Goal: Task Accomplishment & Management: Manage account settings

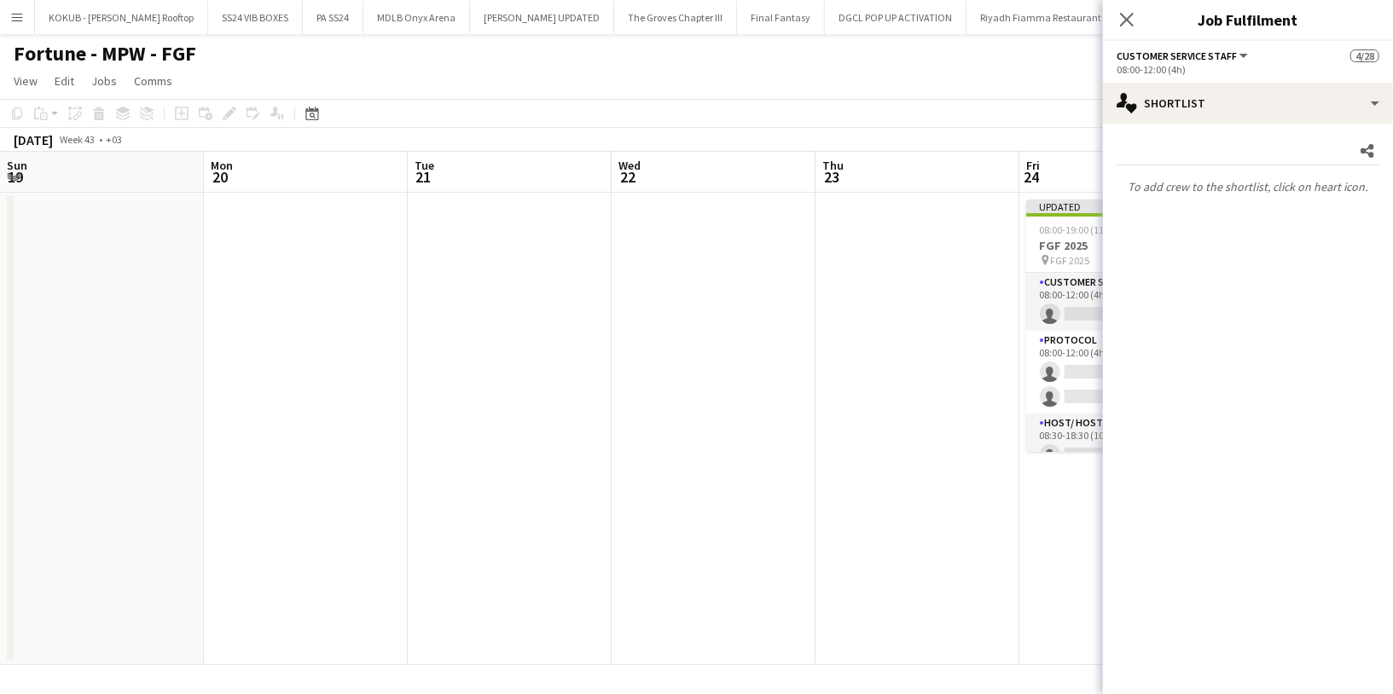
scroll to position [0, 442]
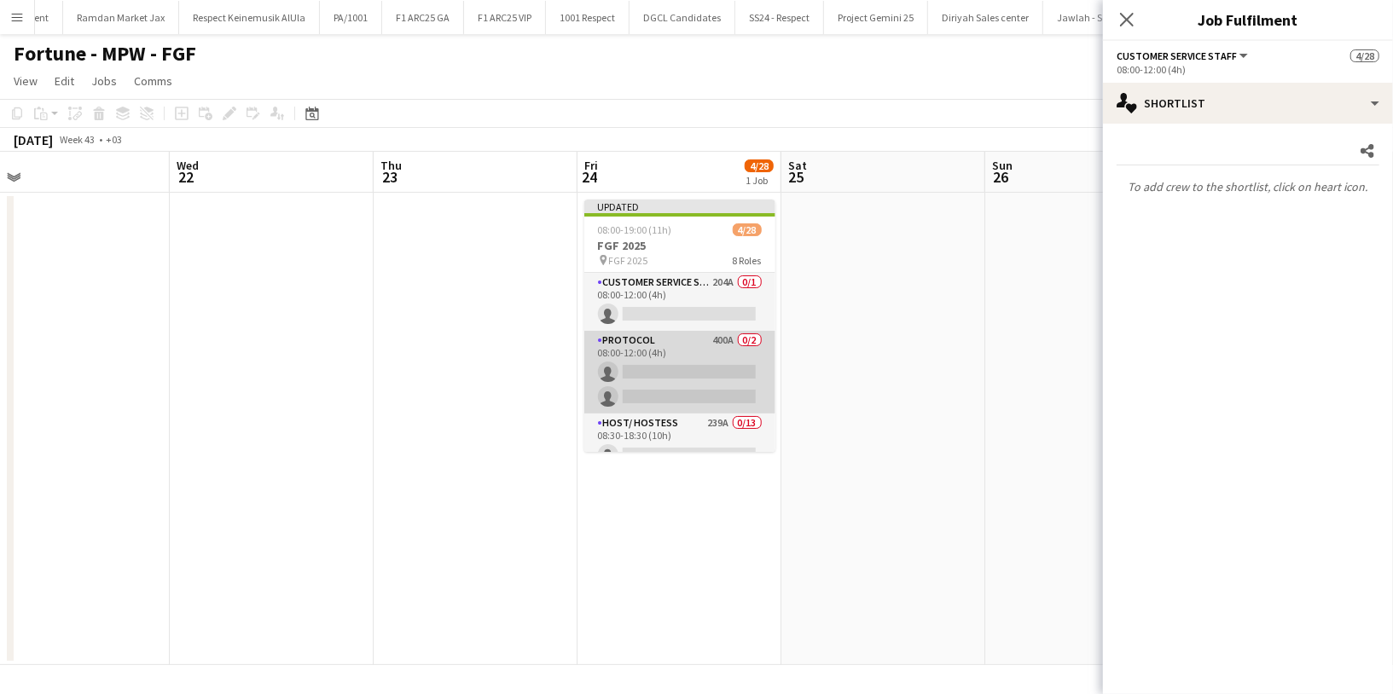
click at [703, 381] on app-card-role "Protocol 400A 0/2 08:00-12:00 (4h) single-neutral-actions single-neutral-actions" at bounding box center [679, 372] width 191 height 83
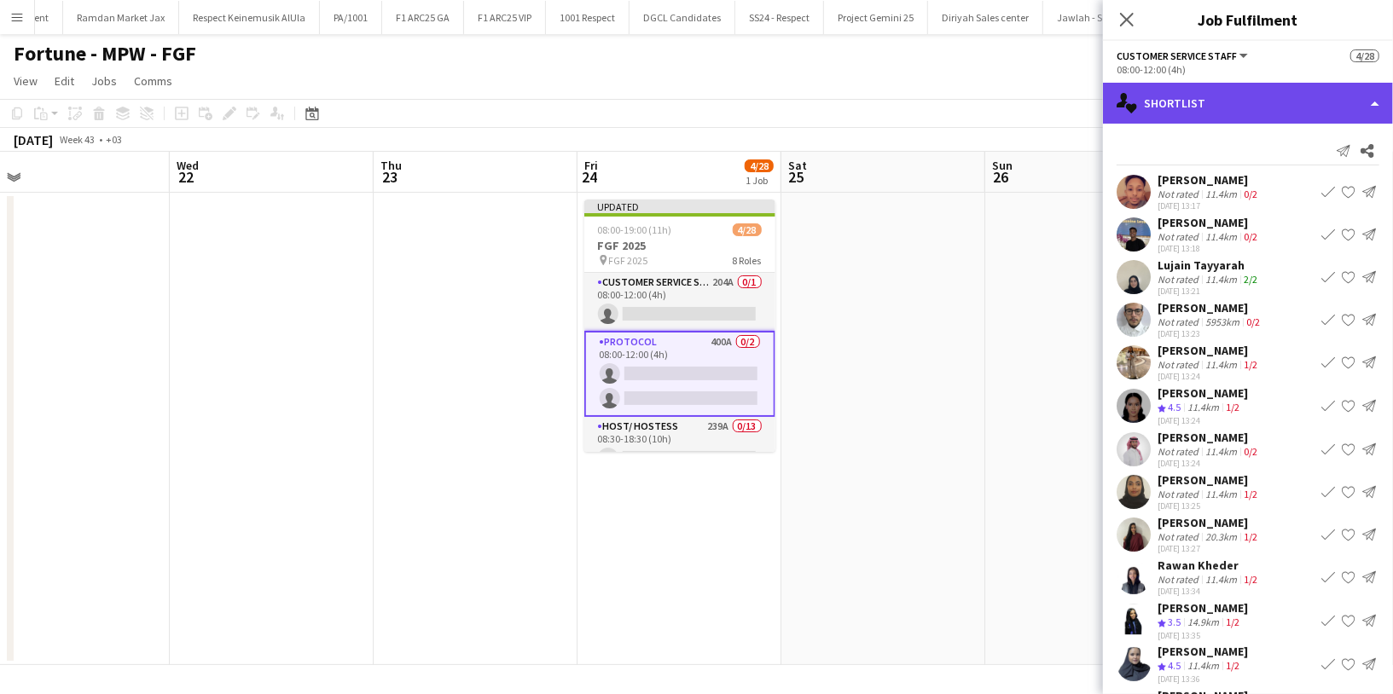
click at [1248, 104] on div "single-neutral-actions-heart Shortlist" at bounding box center [1248, 103] width 290 height 41
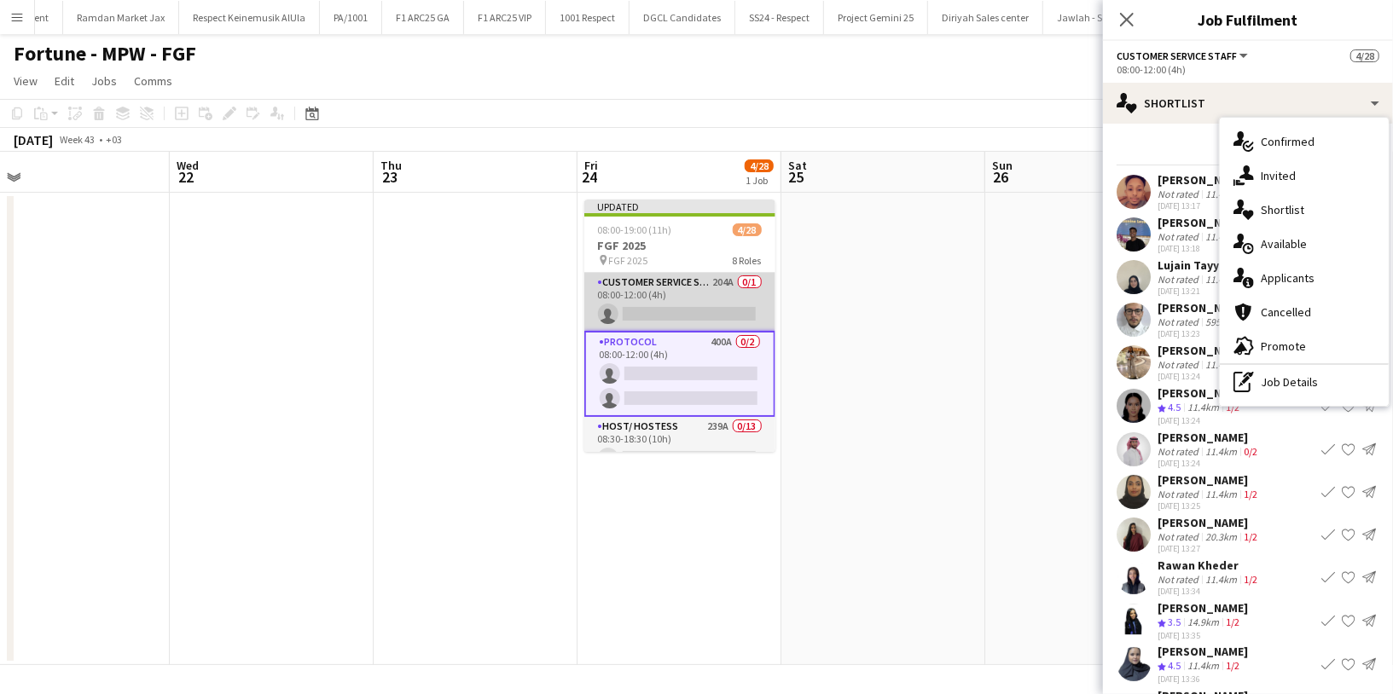
scroll to position [0, 443]
click at [708, 299] on app-card-role "Customer Service Staff 204A 0/1 08:00-12:00 (4h) single-neutral-actions" at bounding box center [679, 302] width 191 height 58
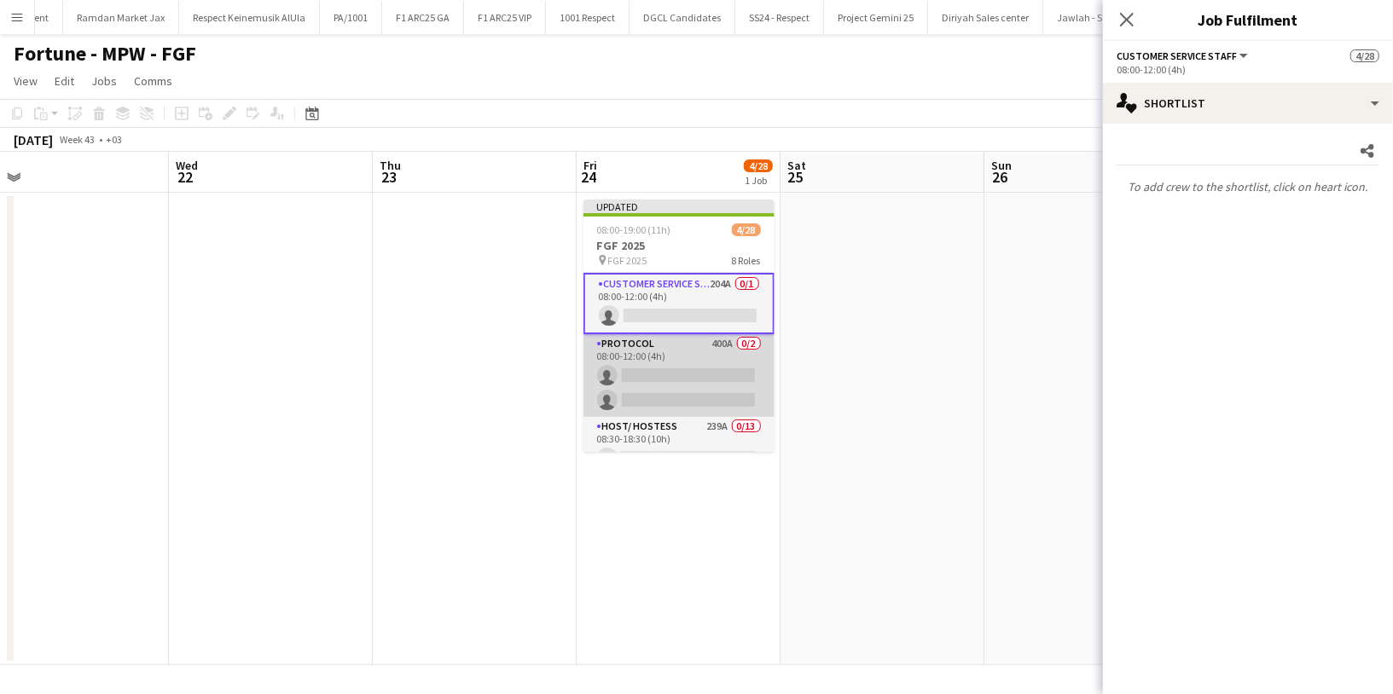
click at [671, 379] on app-card-role "Protocol 400A 0/2 08:00-12:00 (4h) single-neutral-actions single-neutral-actions" at bounding box center [679, 375] width 191 height 83
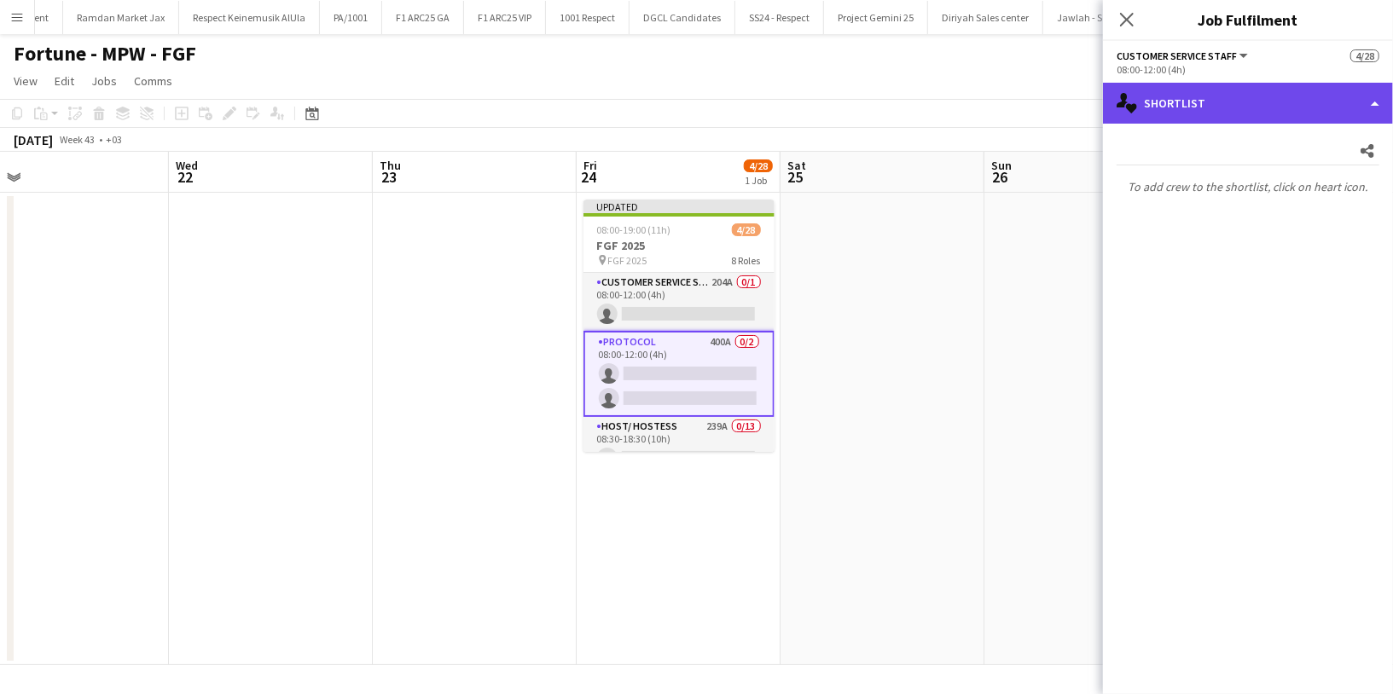
click at [1187, 108] on div "single-neutral-actions-heart Shortlist" at bounding box center [1248, 103] width 290 height 41
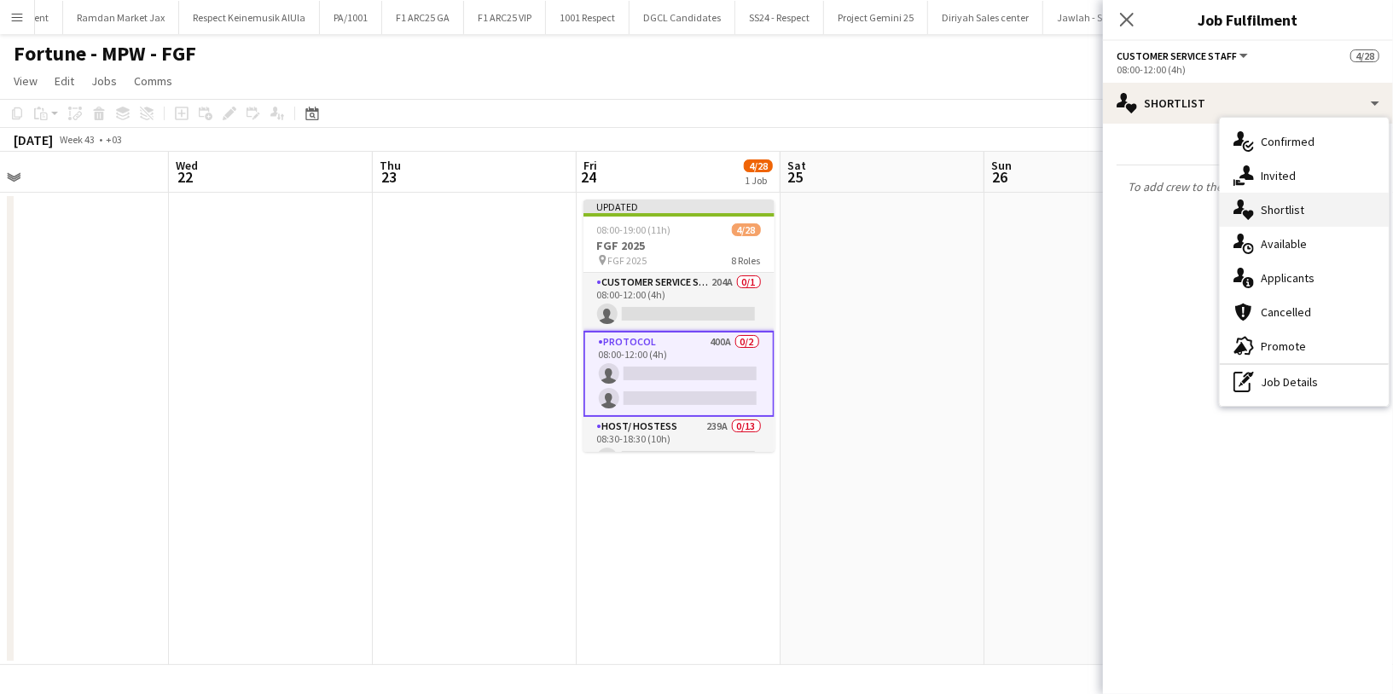
click at [1281, 222] on div "single-neutral-actions-heart Shortlist" at bounding box center [1304, 210] width 169 height 34
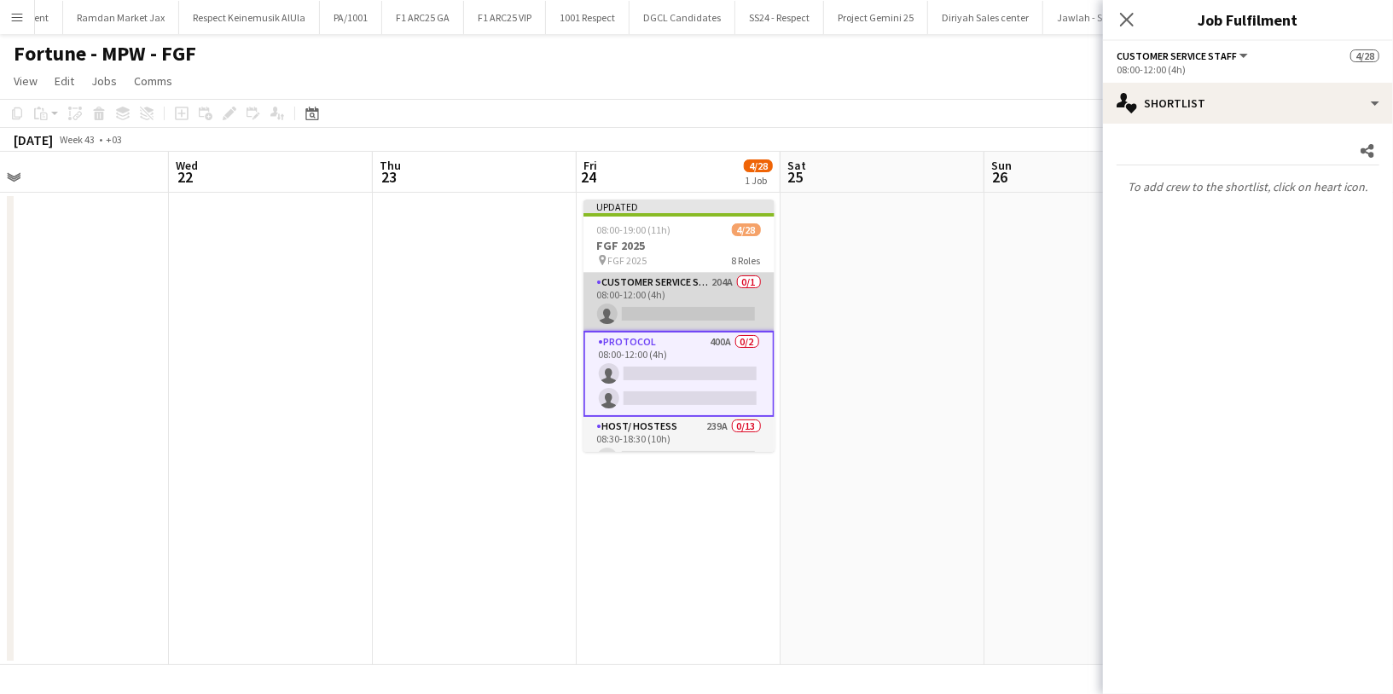
click at [687, 304] on app-card-role "Customer Service Staff 204A 0/1 08:00-12:00 (4h) single-neutral-actions" at bounding box center [679, 302] width 191 height 58
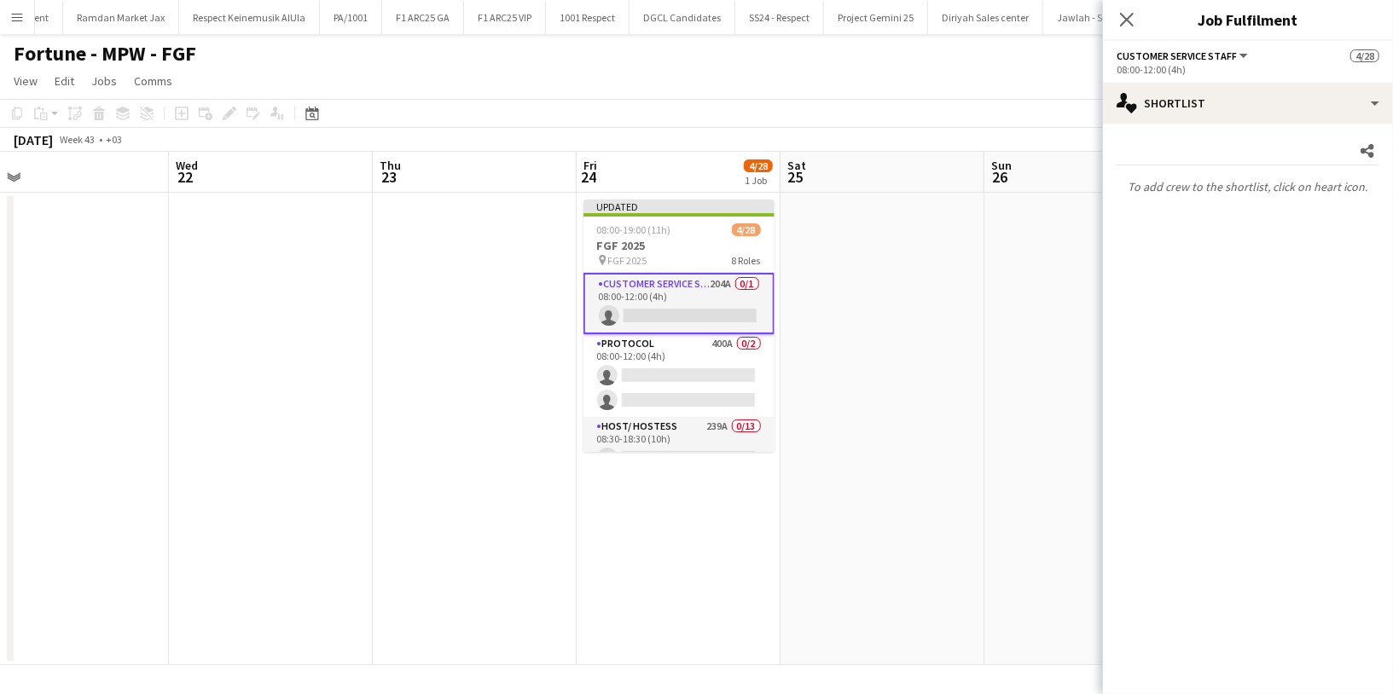
scroll to position [0, 444]
click at [913, 277] on app-date-cell at bounding box center [882, 429] width 204 height 473
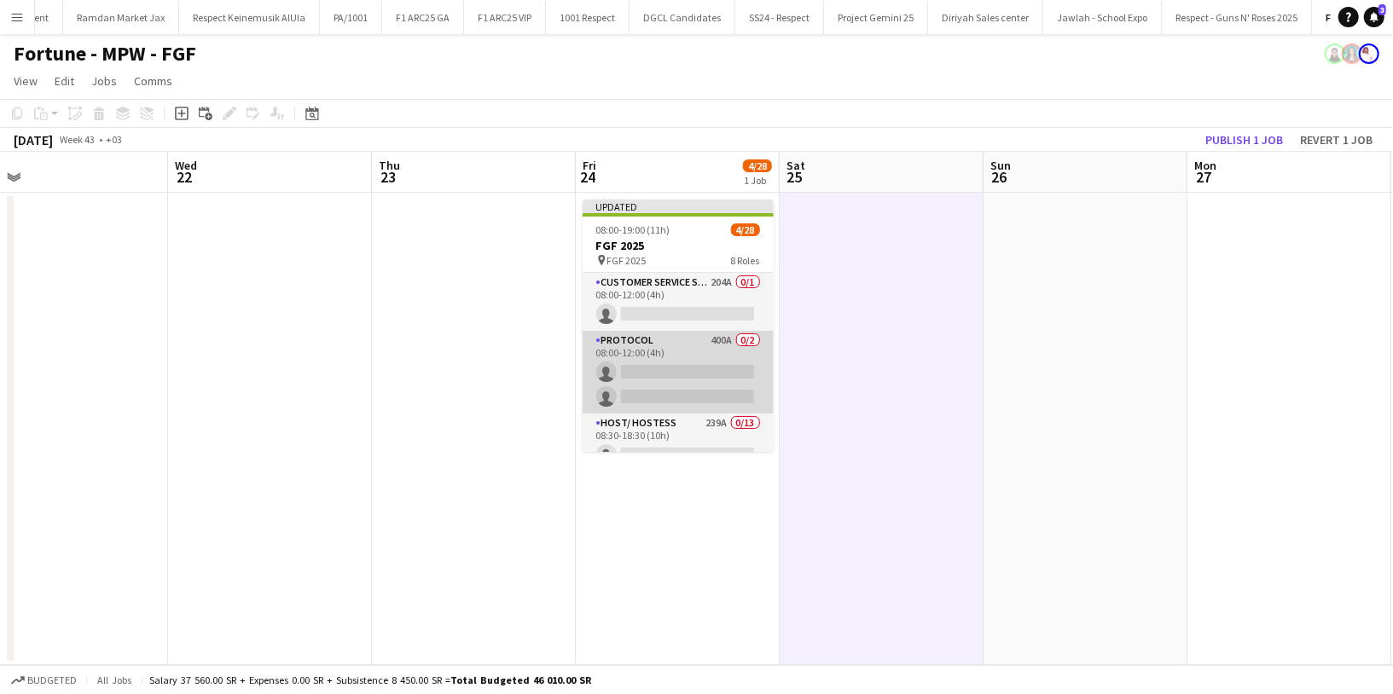
click at [683, 347] on app-card-role "Protocol 400A 0/2 08:00-12:00 (4h) single-neutral-actions single-neutral-actions" at bounding box center [678, 372] width 191 height 83
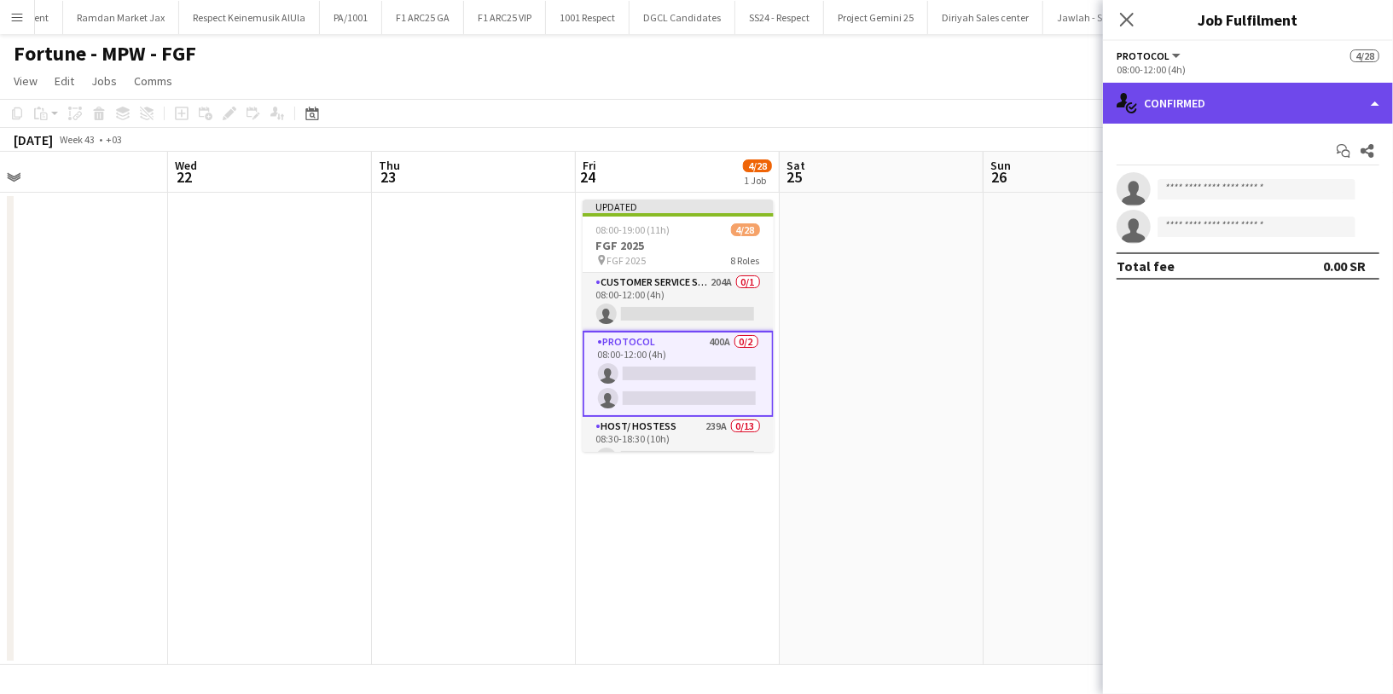
click at [1244, 112] on div "single-neutral-actions-check-2 Confirmed" at bounding box center [1248, 103] width 290 height 41
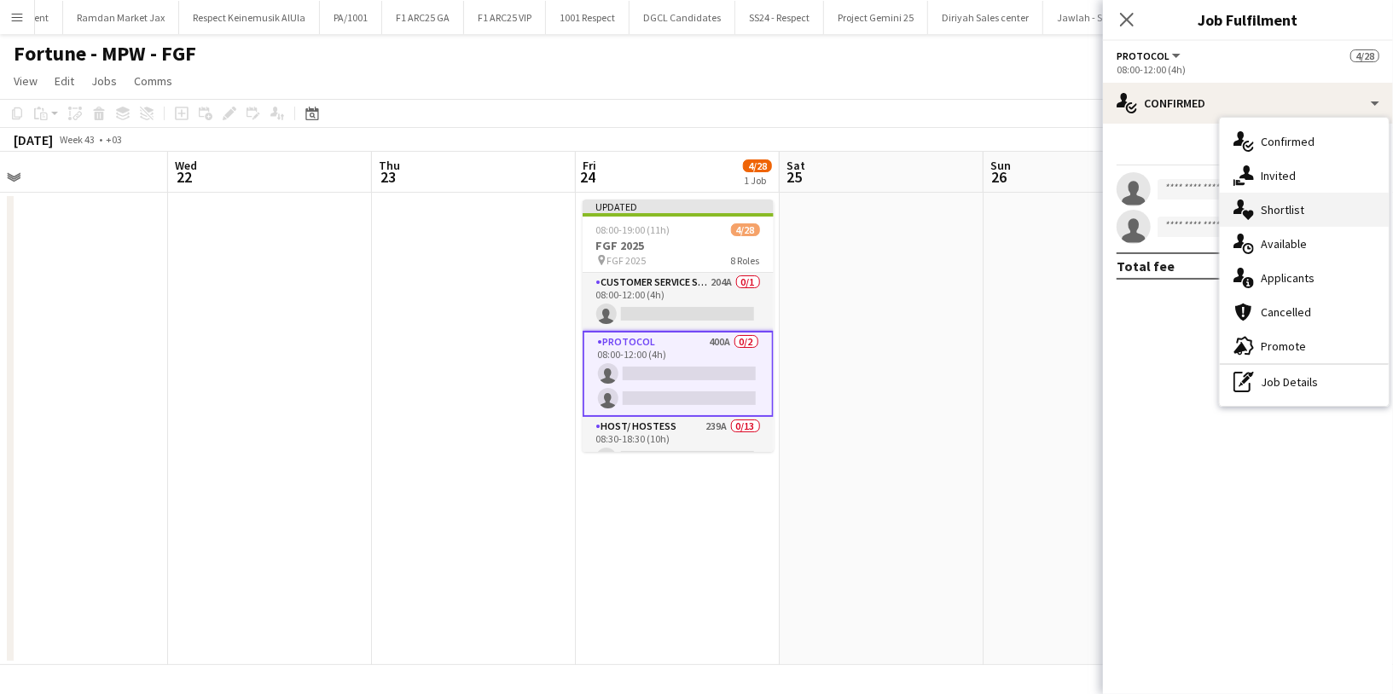
click at [1299, 212] on span "Shortlist" at bounding box center [1283, 209] width 44 height 15
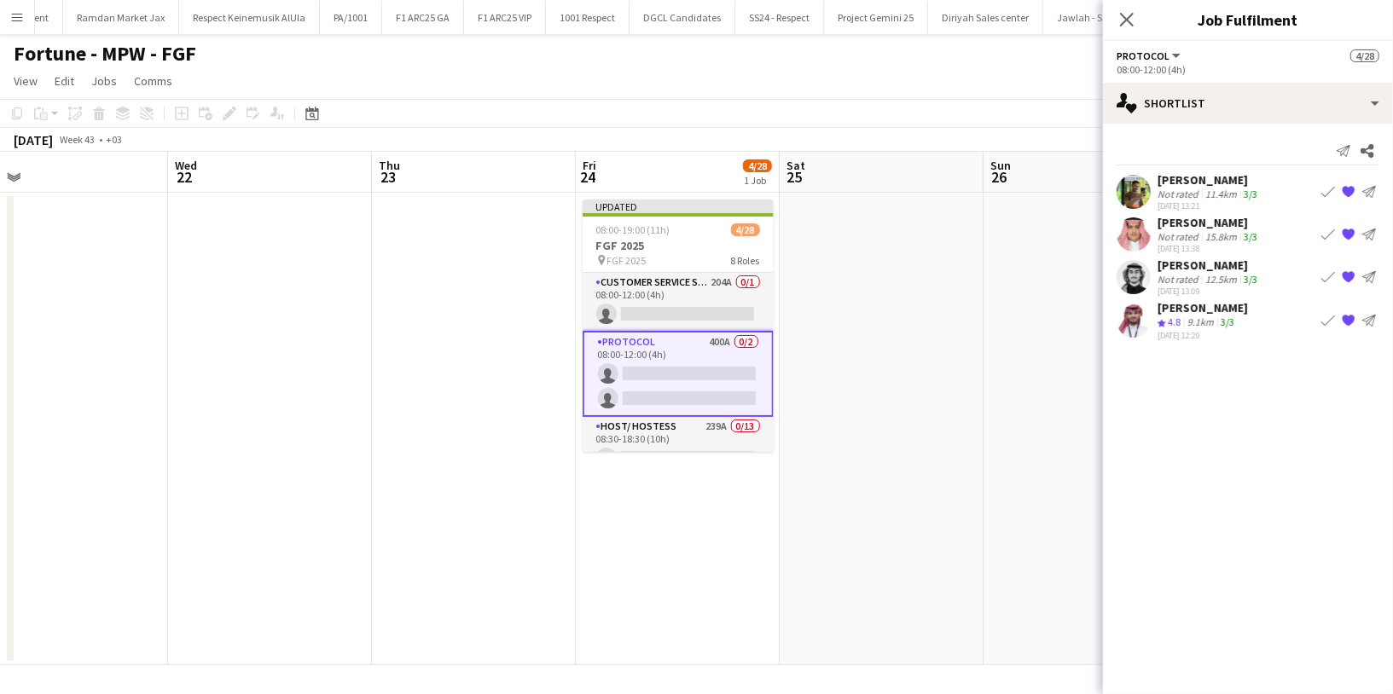
click at [1189, 194] on div "Not rated" at bounding box center [1180, 194] width 44 height 13
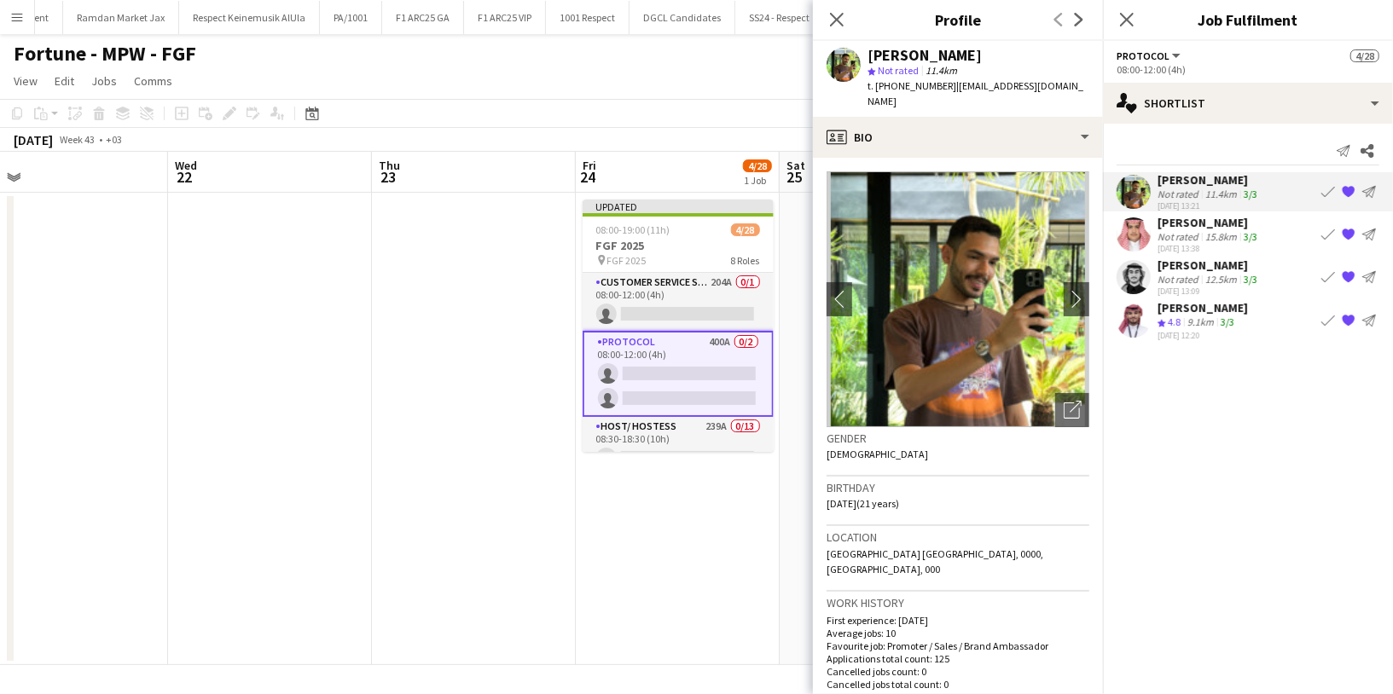
click at [908, 81] on span "t. [PHONE_NUMBER]" at bounding box center [912, 85] width 89 height 13
click at [909, 81] on span "t. [PHONE_NUMBER]" at bounding box center [912, 85] width 89 height 13
copy span "9660552302070"
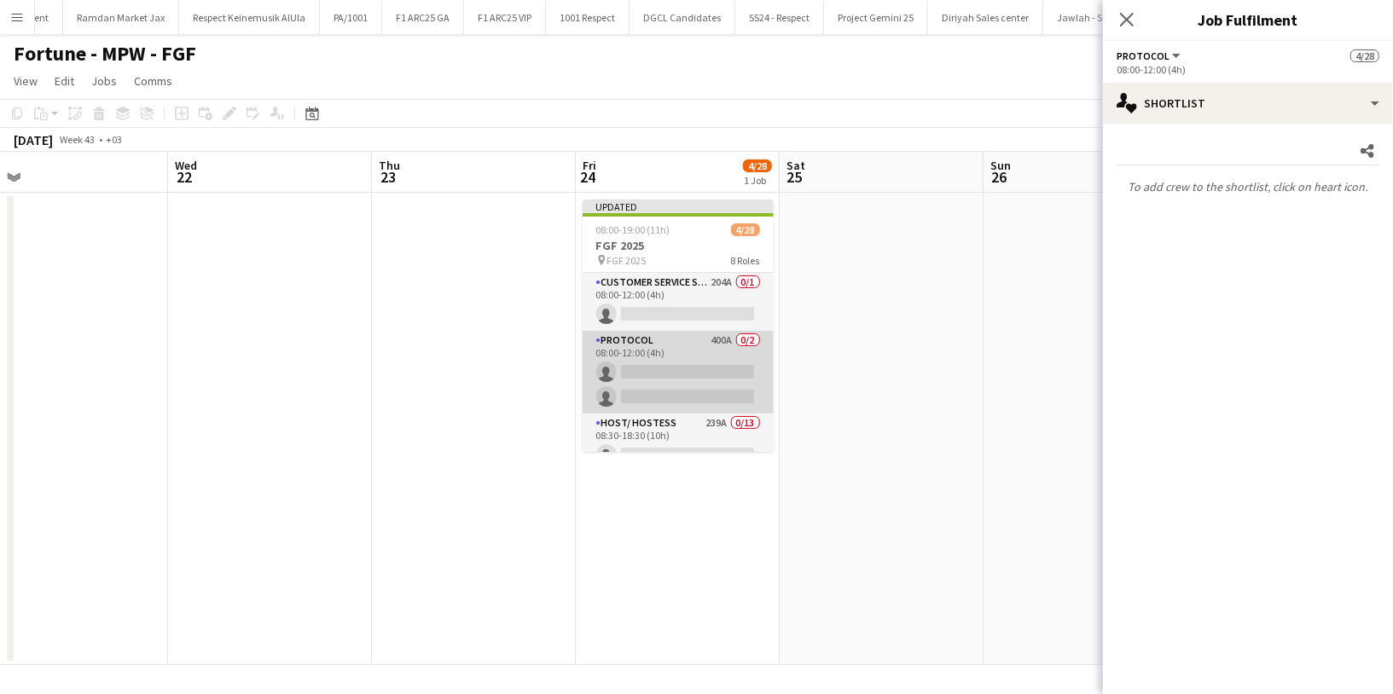
drag, startPoint x: 721, startPoint y: 301, endPoint x: 677, endPoint y: 386, distance: 95.8
click at [721, 302] on app-card-role "Customer Service Staff 204A 0/1 08:00-12:00 (4h) single-neutral-actions" at bounding box center [678, 302] width 191 height 58
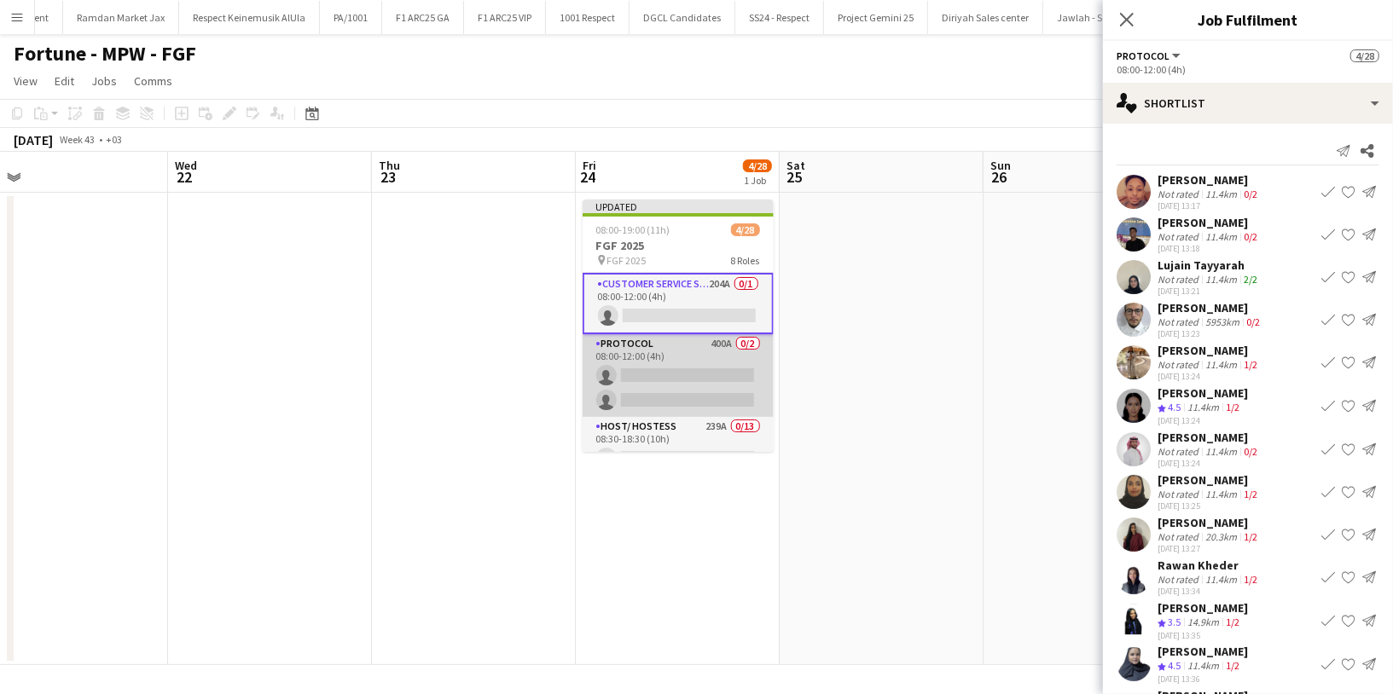
click at [683, 375] on app-card-role "Protocol 400A 0/2 08:00-12:00 (4h) single-neutral-actions single-neutral-actions" at bounding box center [678, 375] width 191 height 83
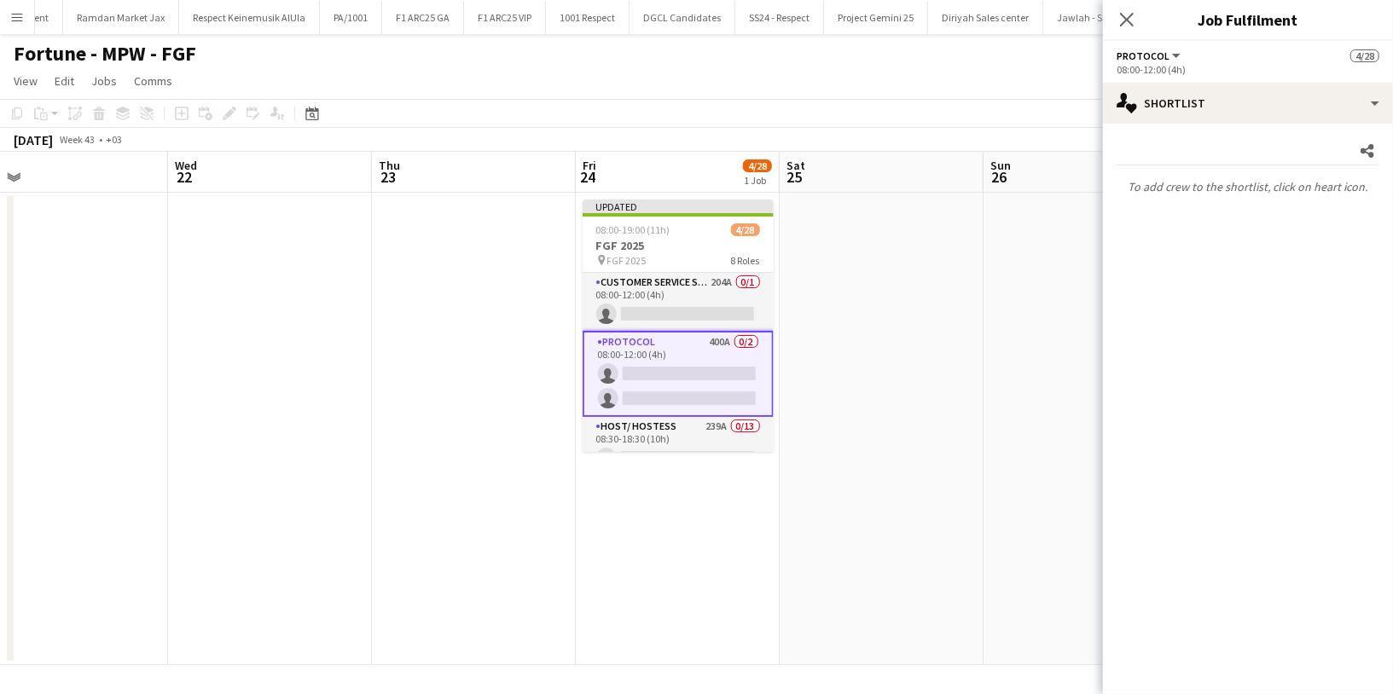
click at [933, 264] on app-date-cell at bounding box center [882, 429] width 204 height 473
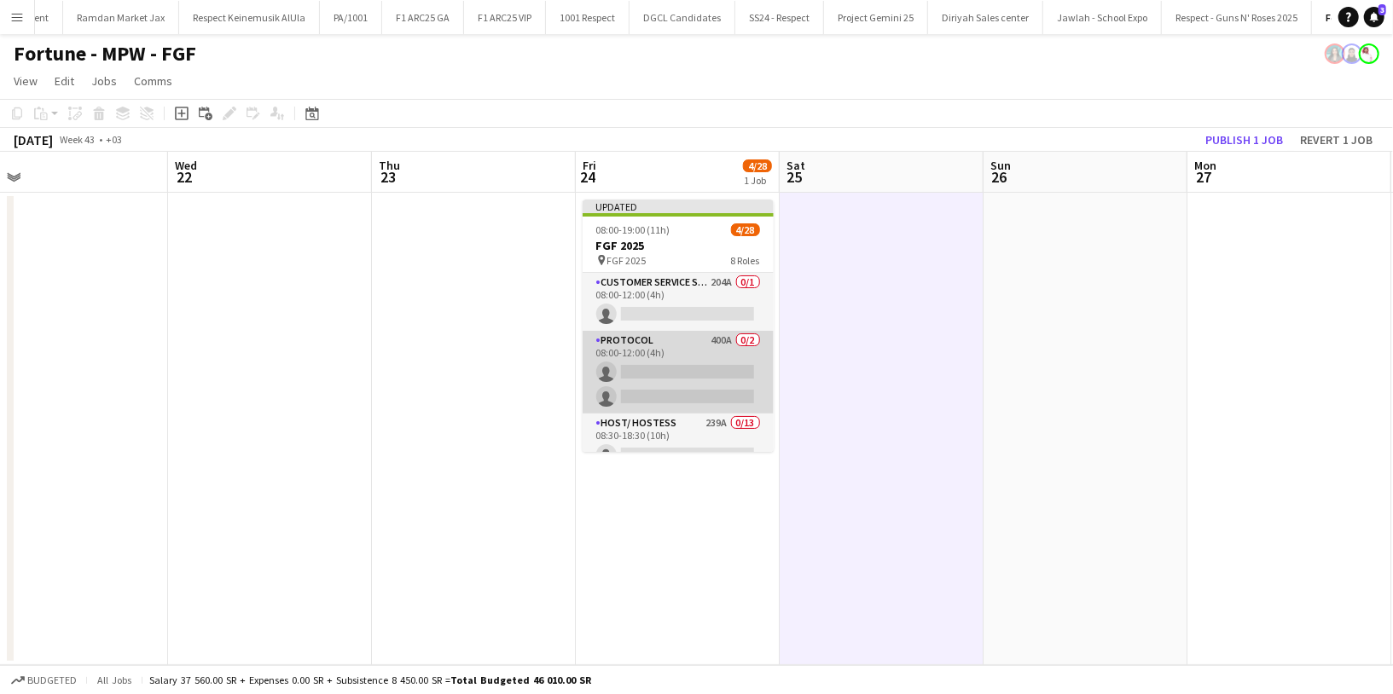
click at [671, 384] on app-card-role "Protocol 400A 0/2 08:00-12:00 (4h) single-neutral-actions single-neutral-actions" at bounding box center [678, 372] width 191 height 83
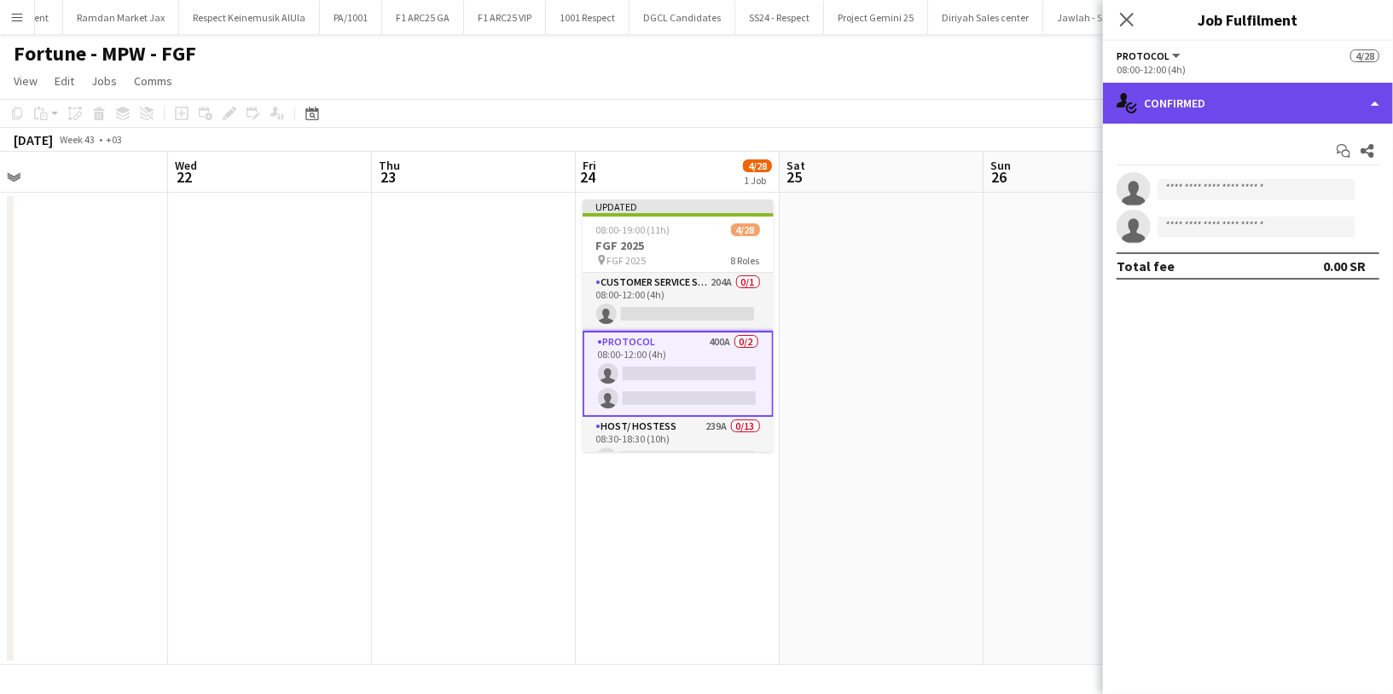
click at [1230, 102] on div "single-neutral-actions-check-2 Confirmed" at bounding box center [1248, 103] width 290 height 41
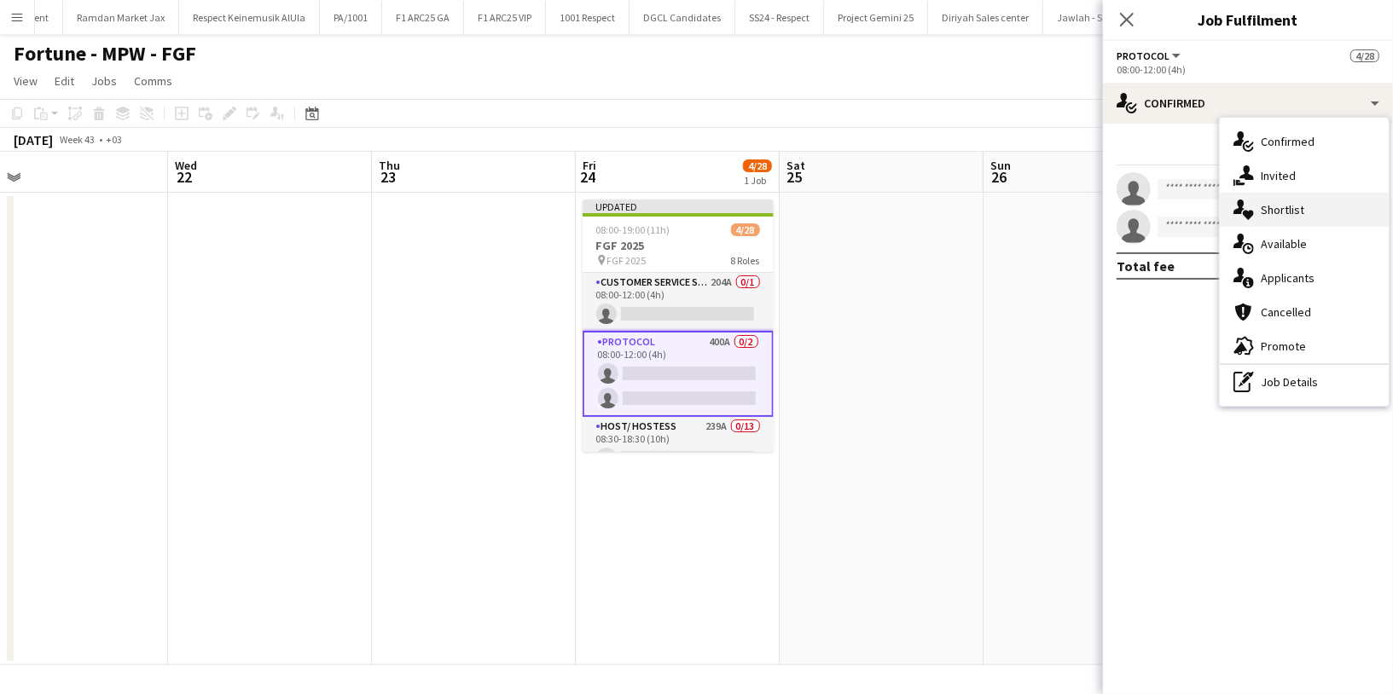
click at [1290, 204] on span "Shortlist" at bounding box center [1283, 209] width 44 height 15
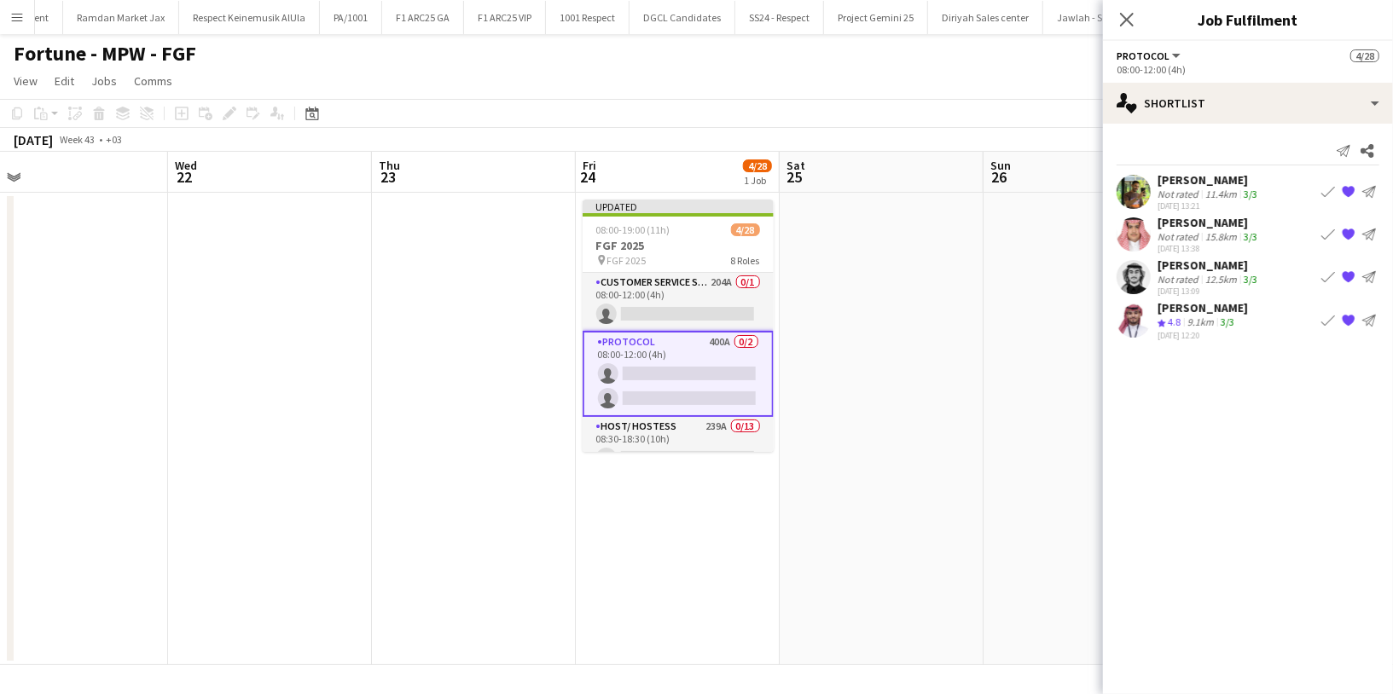
click at [1185, 285] on div "Not rated" at bounding box center [1180, 279] width 44 height 13
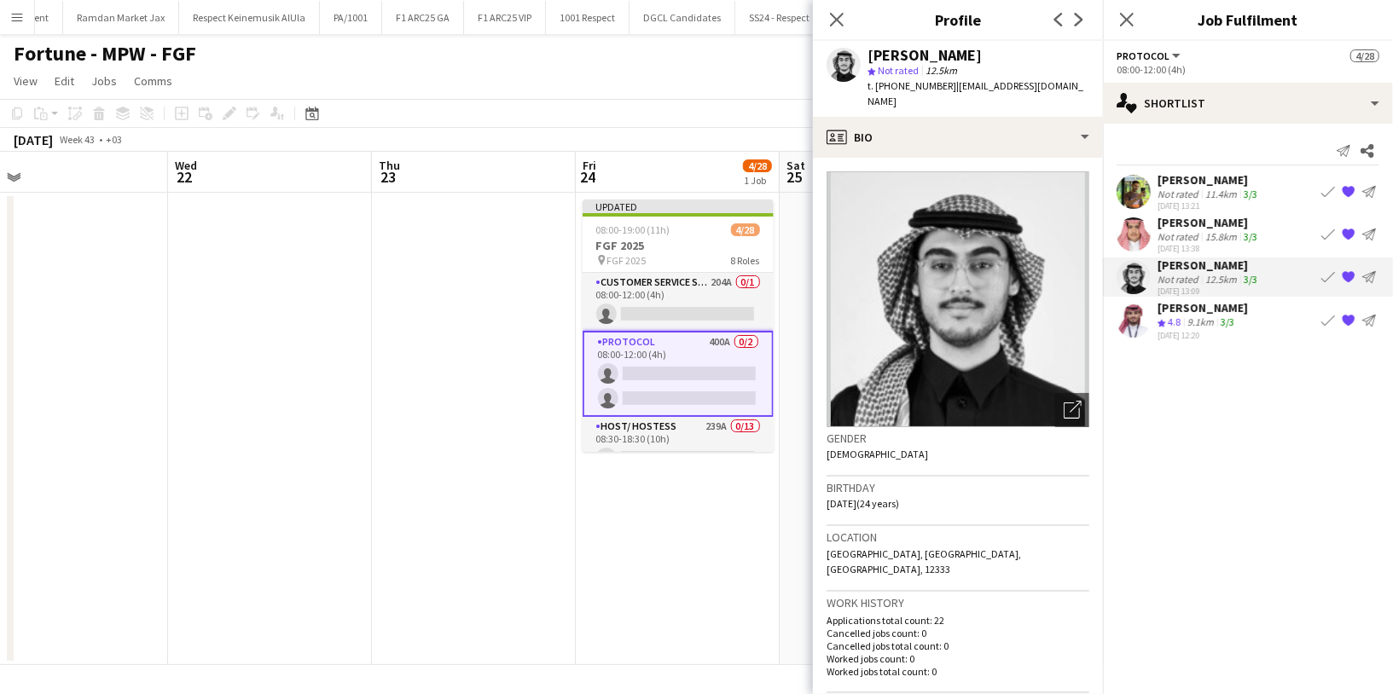
click at [898, 88] on span "t. [PHONE_NUMBER]" at bounding box center [912, 85] width 89 height 13
copy span "966507774322"
click at [834, 17] on icon at bounding box center [836, 19] width 16 height 16
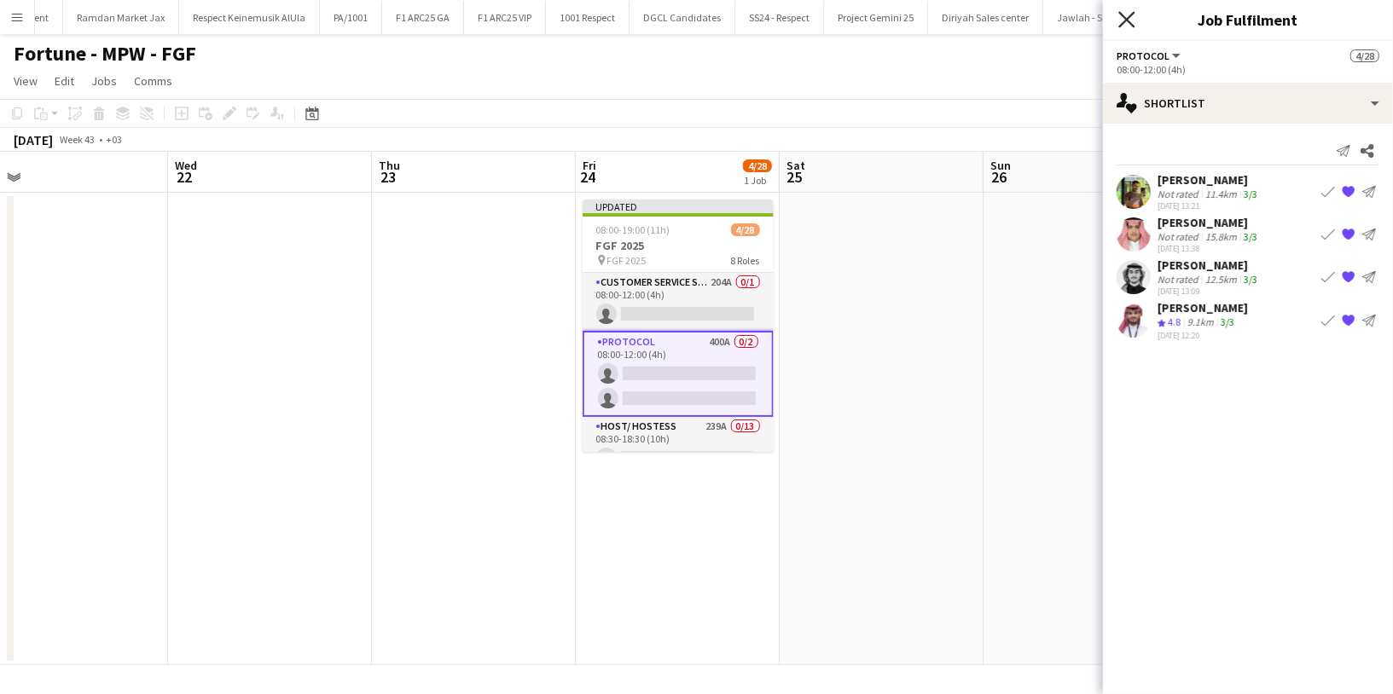
click at [1133, 26] on icon at bounding box center [1126, 19] width 16 height 16
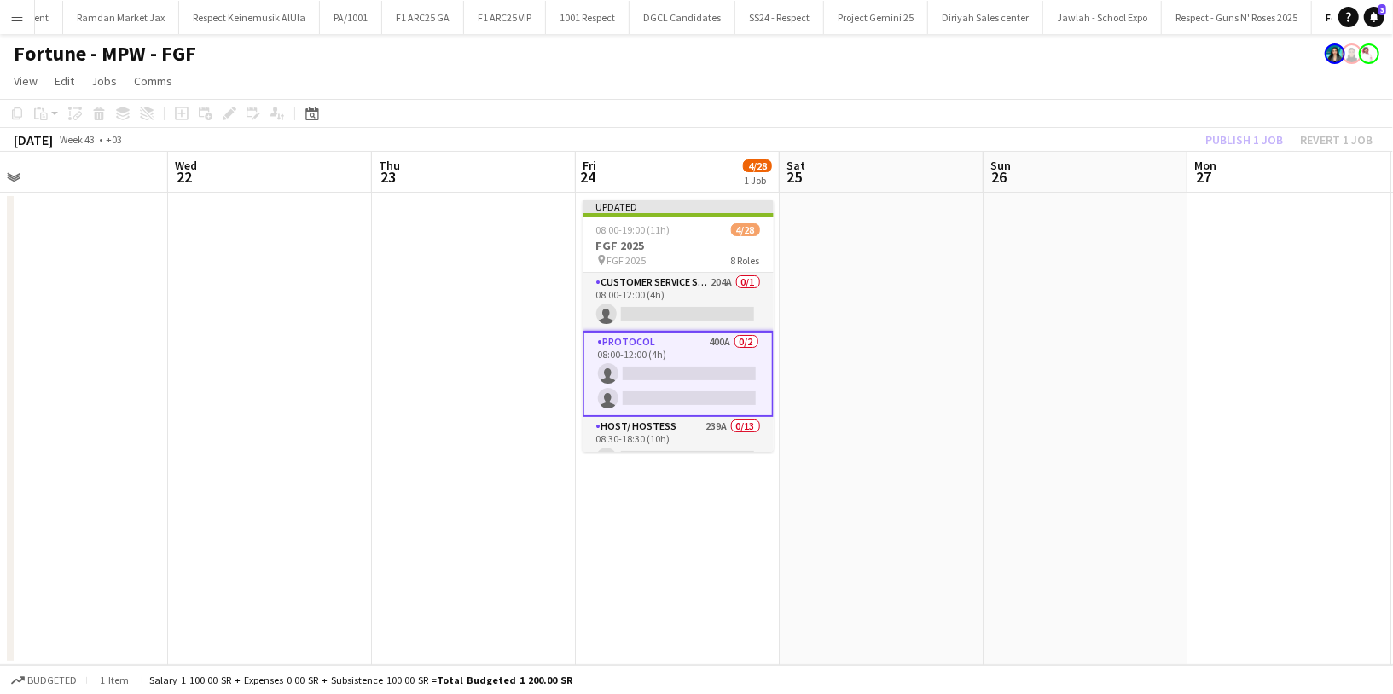
click at [695, 381] on app-card-role "Protocol 400A 0/2 08:00-12:00 (4h) single-neutral-actions single-neutral-actions" at bounding box center [678, 374] width 191 height 86
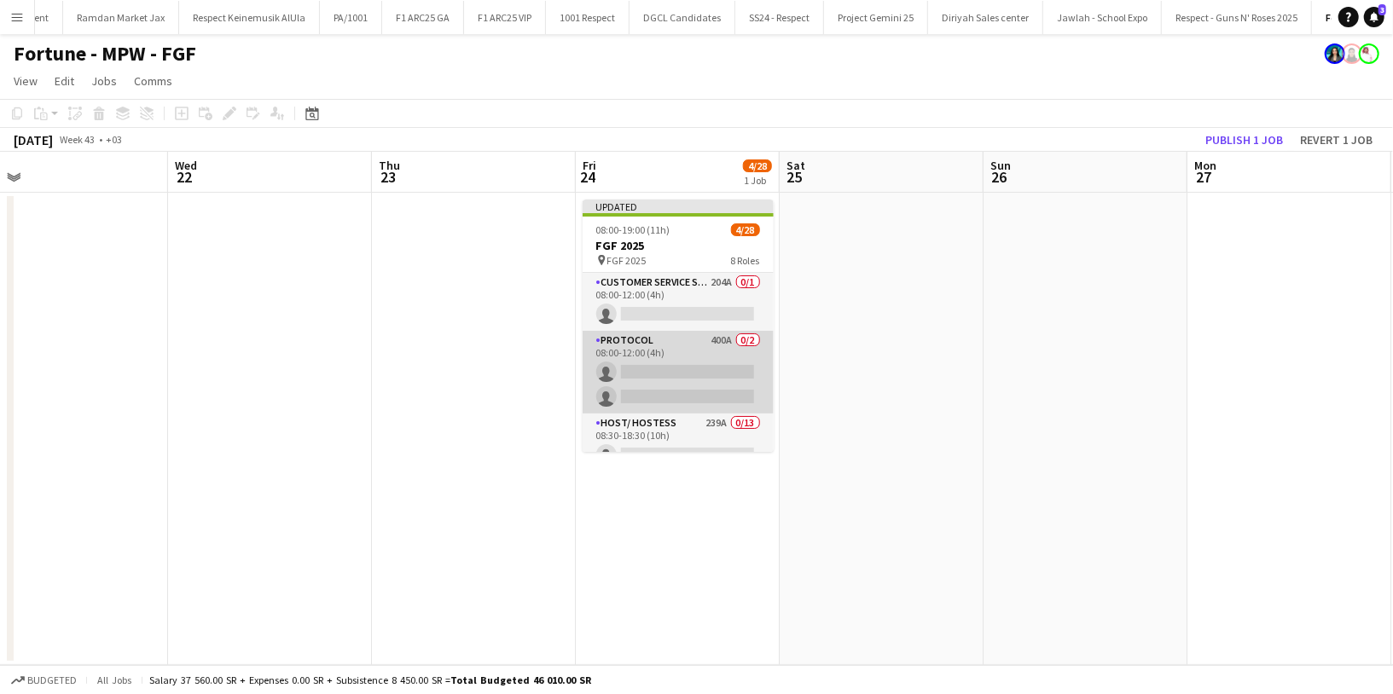
click at [689, 358] on app-card-role "Protocol 400A 0/2 08:00-12:00 (4h) single-neutral-actions single-neutral-actions" at bounding box center [678, 372] width 191 height 83
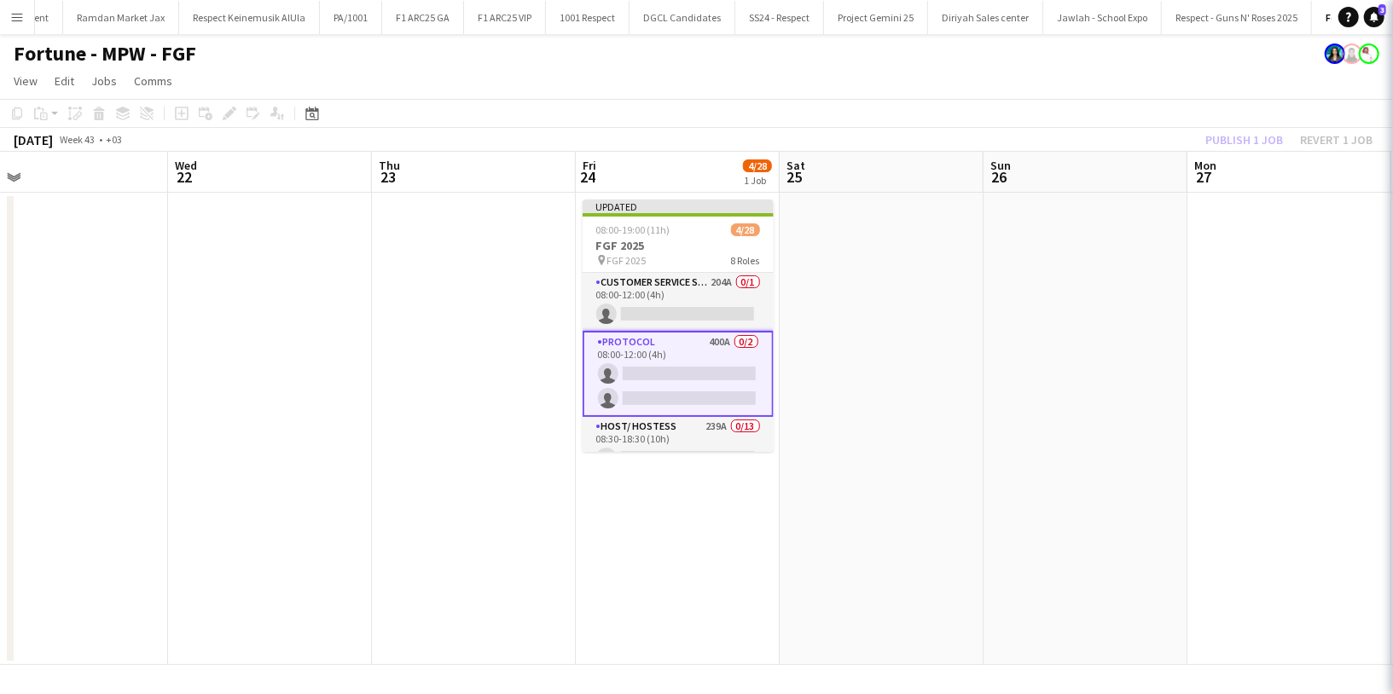
click at [655, 355] on app-card-role "Protocol 400A 0/2 08:00-12:00 (4h) single-neutral-actions single-neutral-actions" at bounding box center [678, 374] width 191 height 86
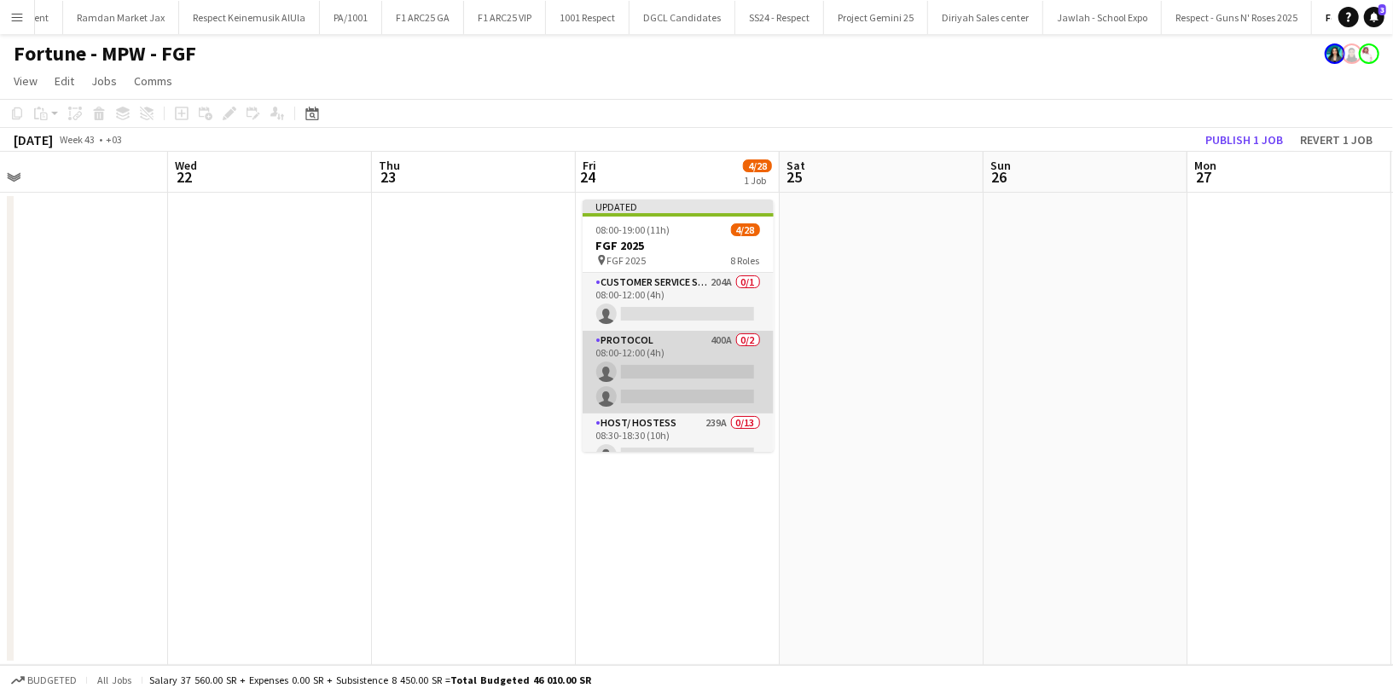
click at [655, 355] on app-card-role "Protocol 400A 0/2 08:00-12:00 (4h) single-neutral-actions single-neutral-actions" at bounding box center [678, 372] width 191 height 83
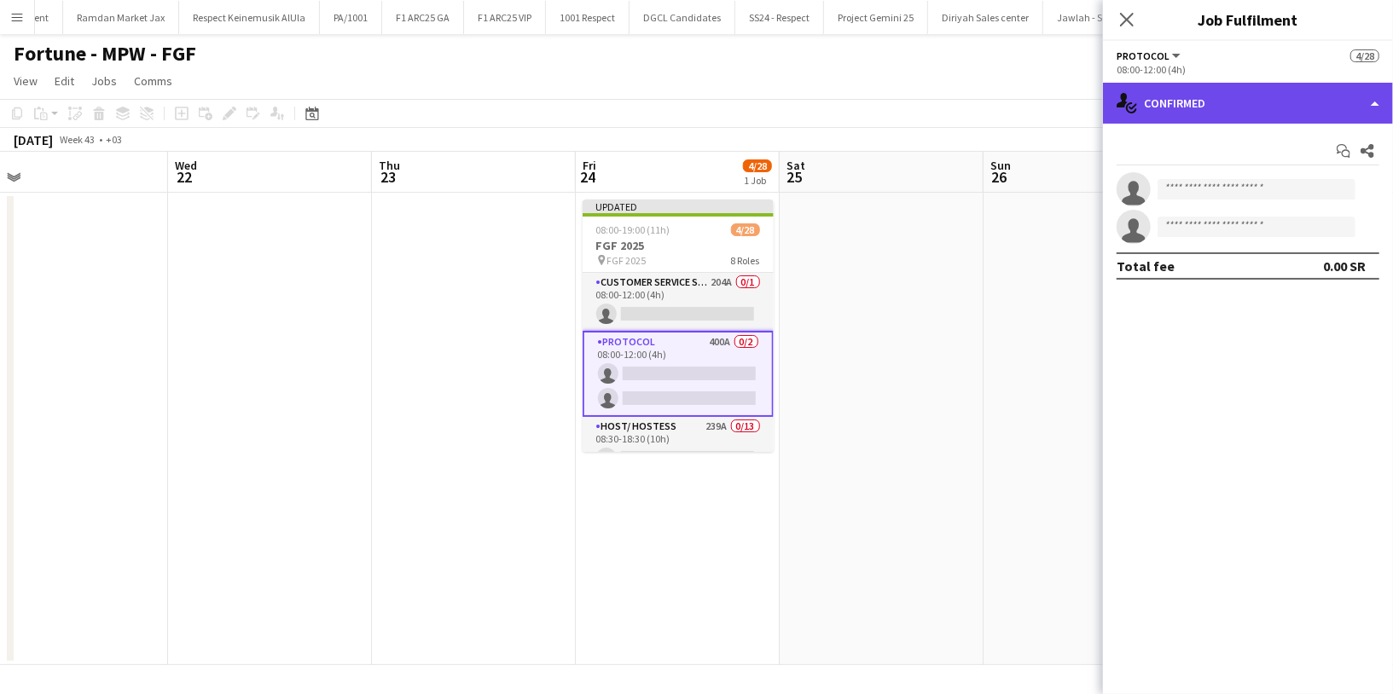
click at [1270, 90] on div "single-neutral-actions-check-2 Confirmed" at bounding box center [1248, 103] width 290 height 41
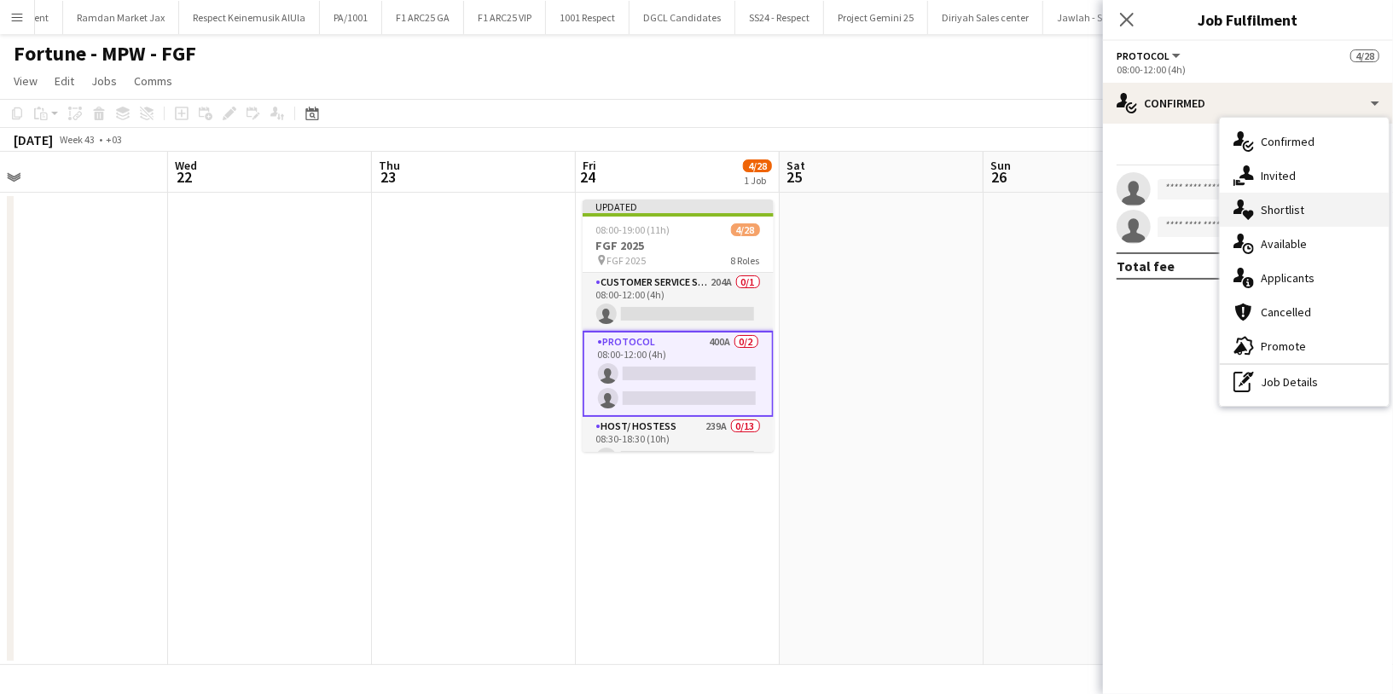
click at [1311, 212] on div "single-neutral-actions-heart Shortlist" at bounding box center [1304, 210] width 169 height 34
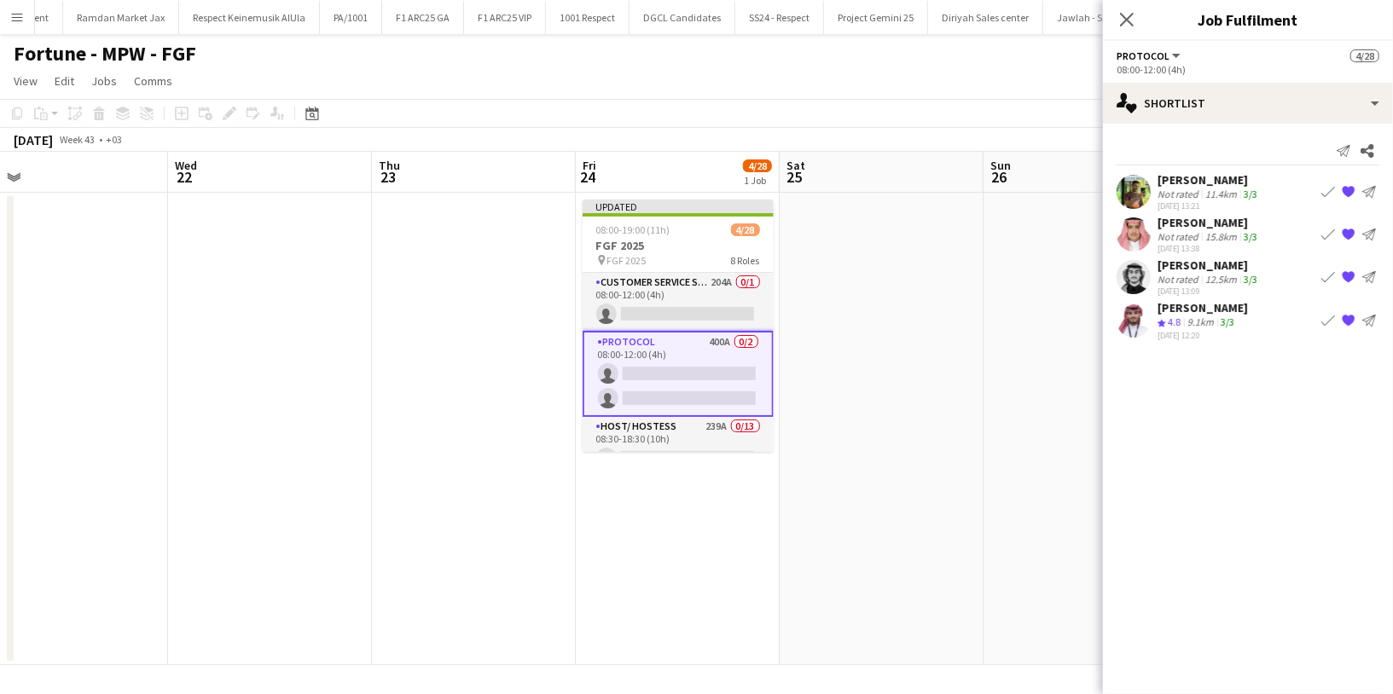
click at [1192, 241] on div "Not rated" at bounding box center [1180, 236] width 44 height 13
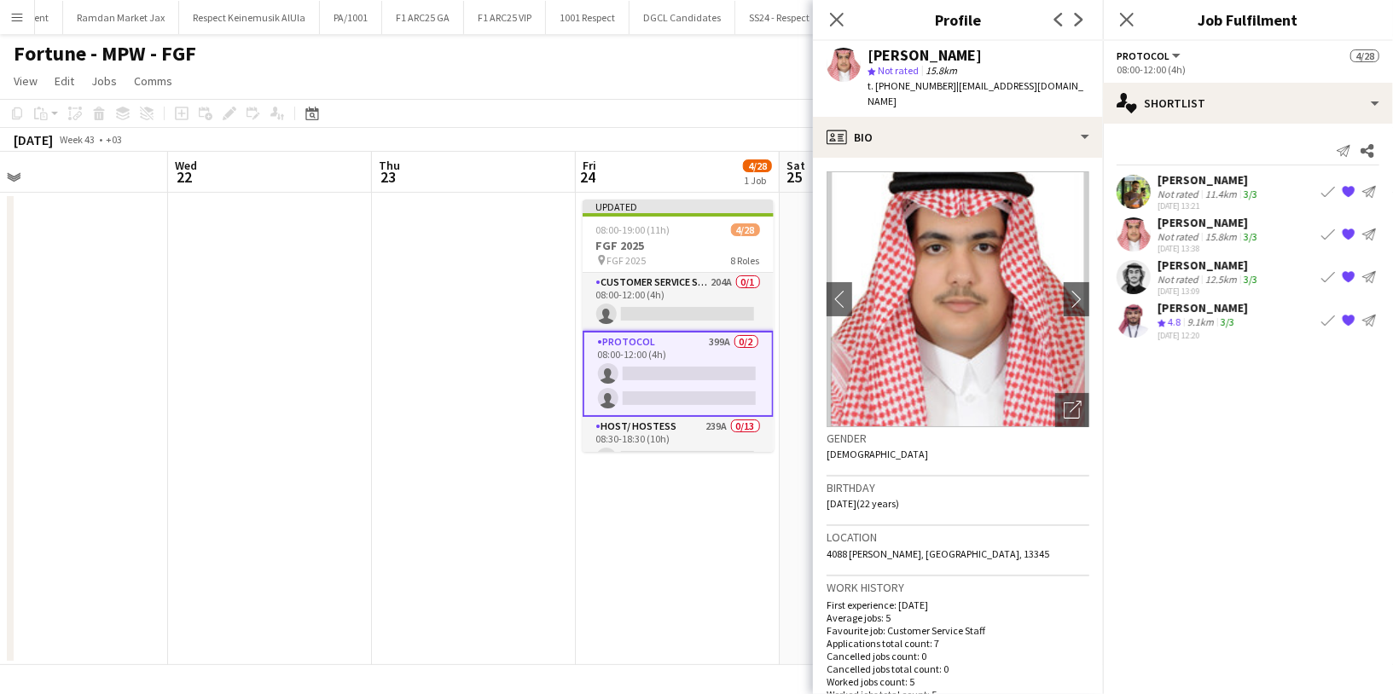
click at [925, 79] on span "t. [PHONE_NUMBER]" at bounding box center [912, 85] width 89 height 13
copy span "966557662016"
click at [1184, 323] on div "Crew rating 4.8" at bounding box center [1171, 323] width 26 height 15
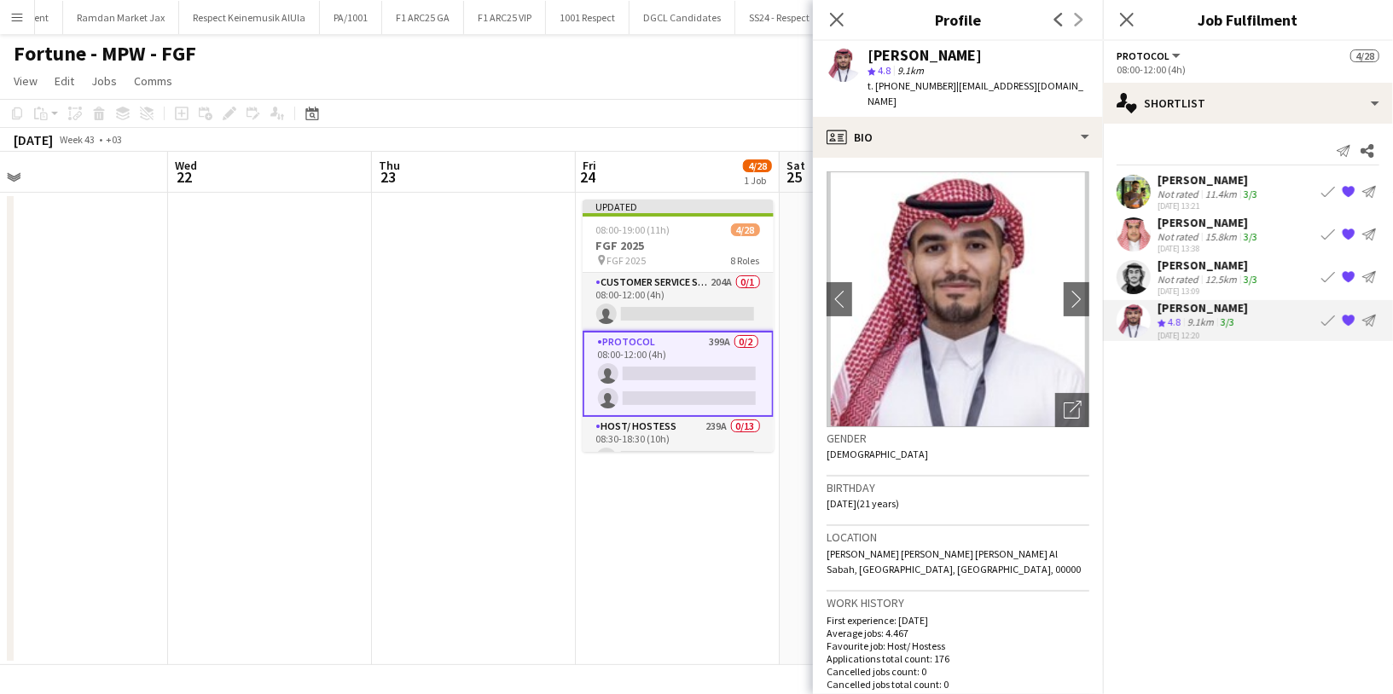
click at [916, 92] on span "t. [PHONE_NUMBER]" at bounding box center [912, 85] width 89 height 13
copy span "966557749408"
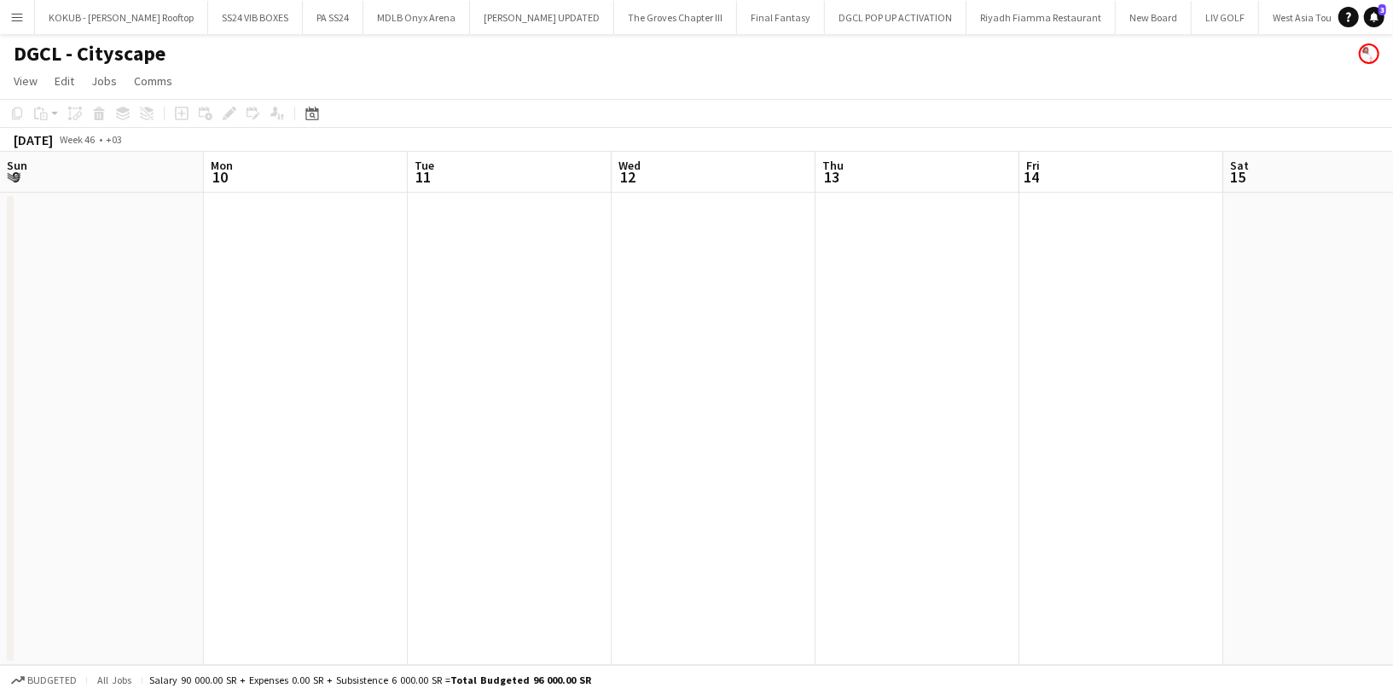
scroll to position [415, 0]
